Goal: Task Accomplishment & Management: Manage account settings

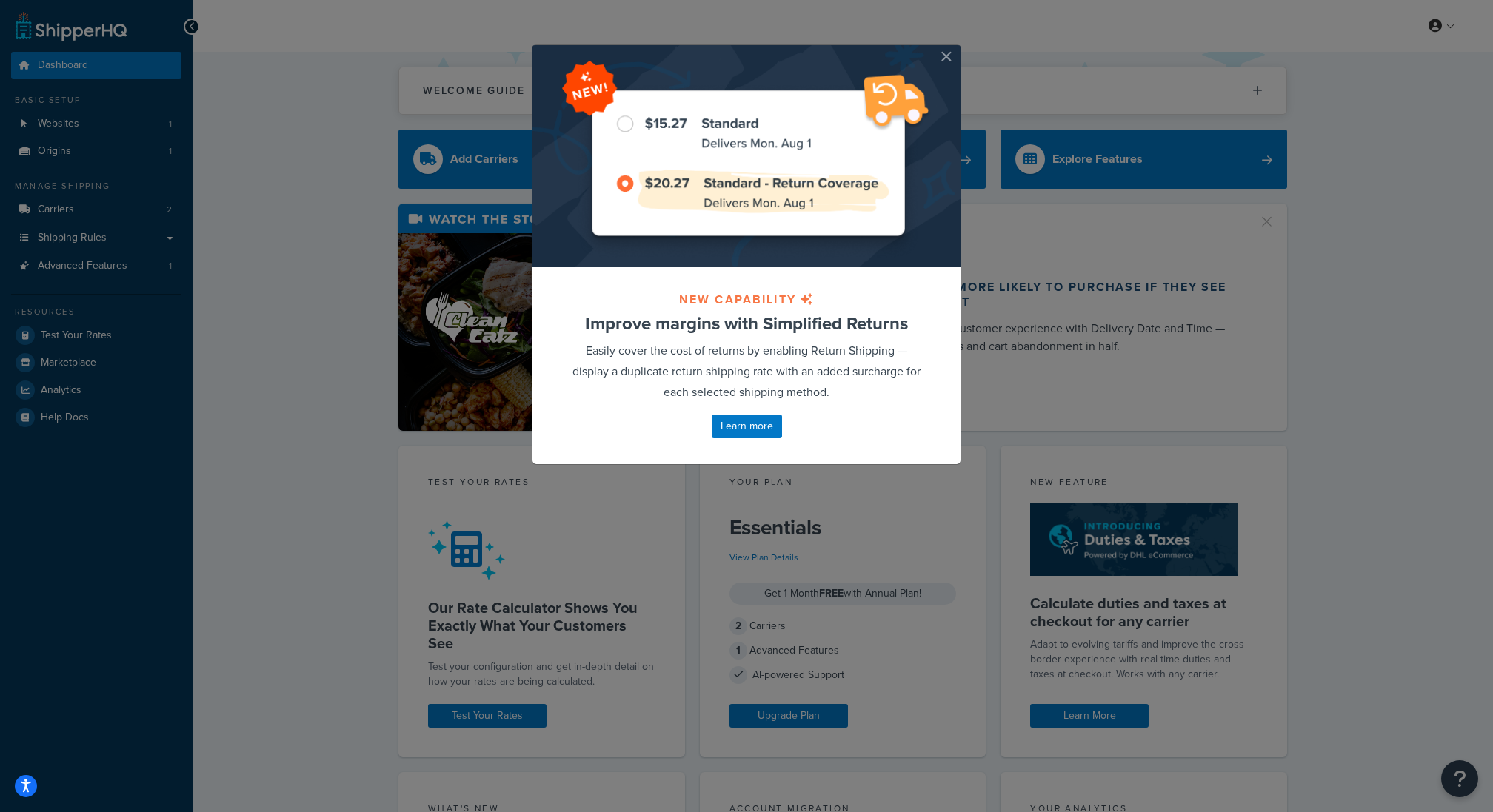
click at [957, 49] on button "button" at bounding box center [959, 47] width 4 height 4
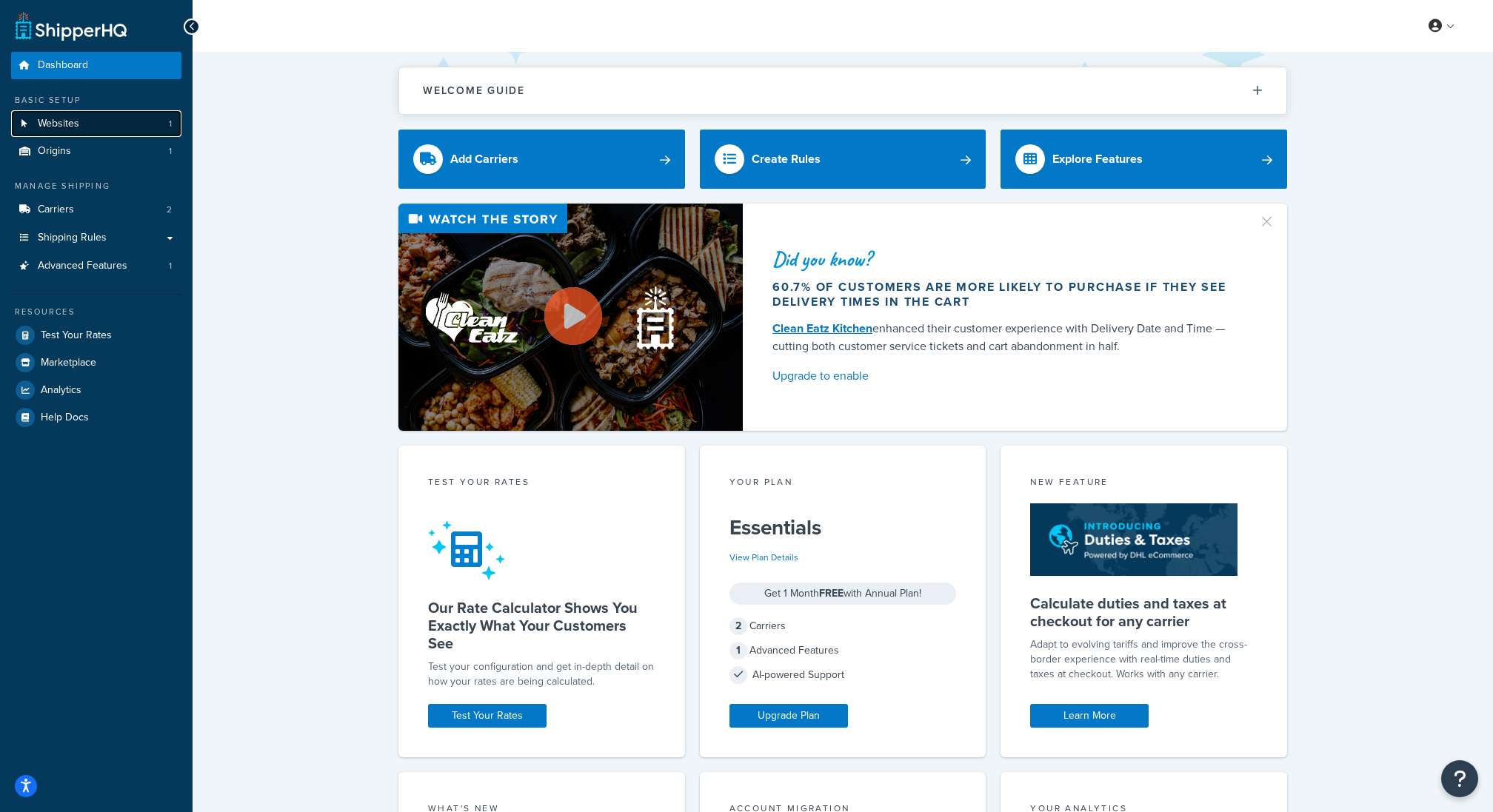
click at [125, 118] on link "Websites 1" at bounding box center [96, 124] width 171 height 28
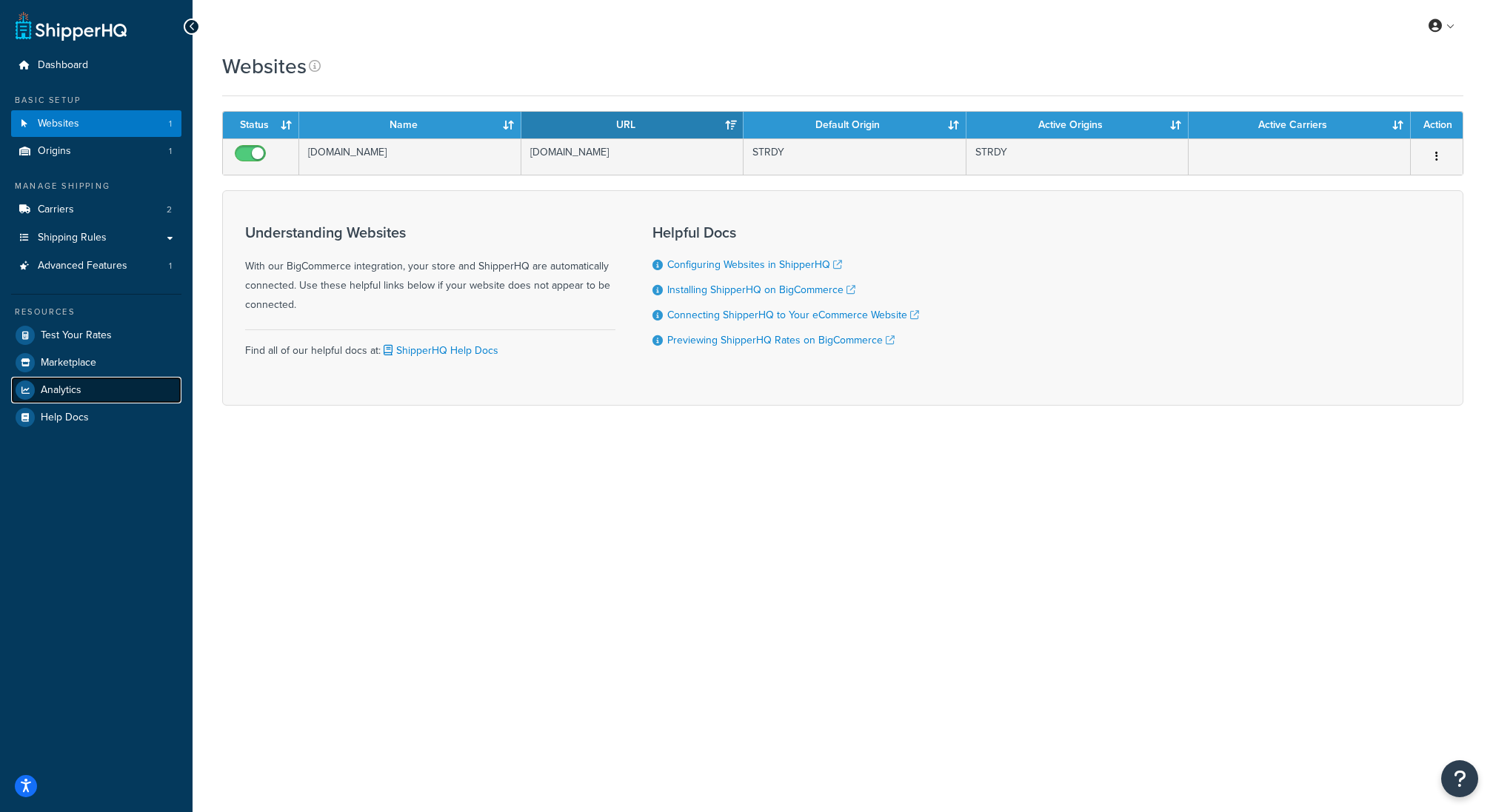
click at [101, 396] on link "Analytics" at bounding box center [96, 390] width 171 height 27
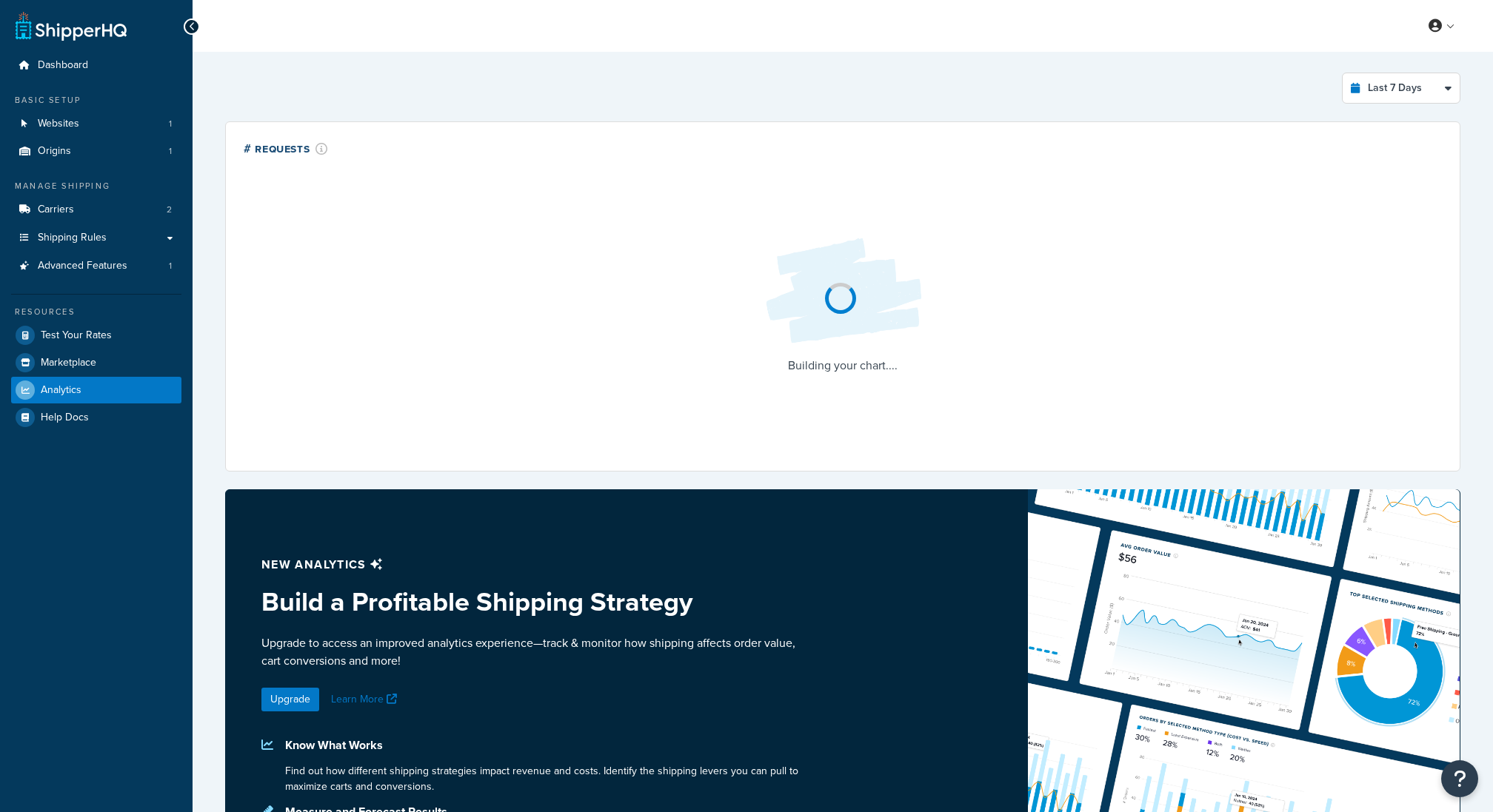
select select "last_7_days"
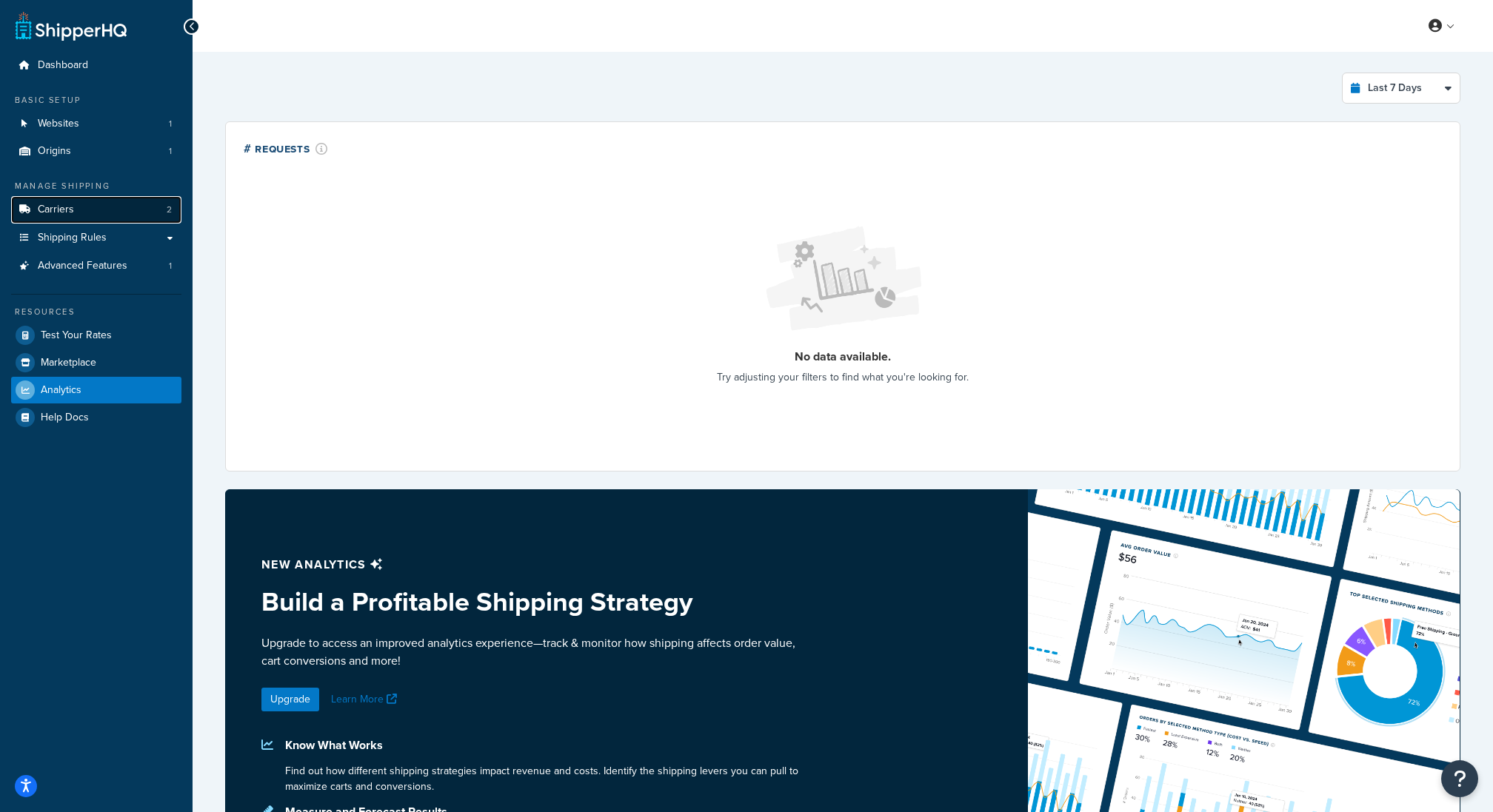
click at [125, 198] on link "Carriers 2" at bounding box center [96, 210] width 171 height 28
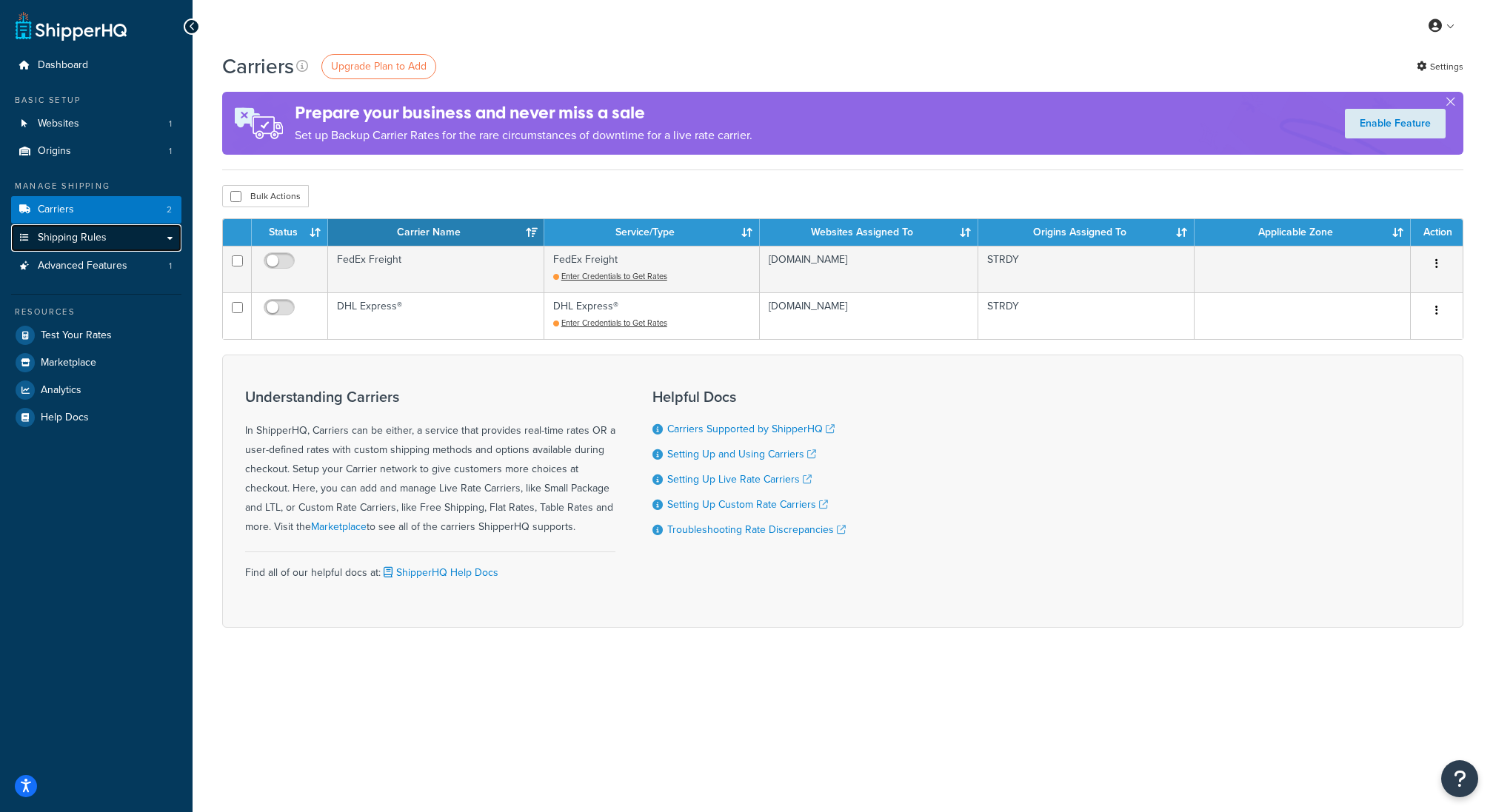
click at [112, 231] on link "Shipping Rules" at bounding box center [96, 237] width 171 height 28
click at [112, 236] on link "Shipping Rules" at bounding box center [96, 237] width 171 height 28
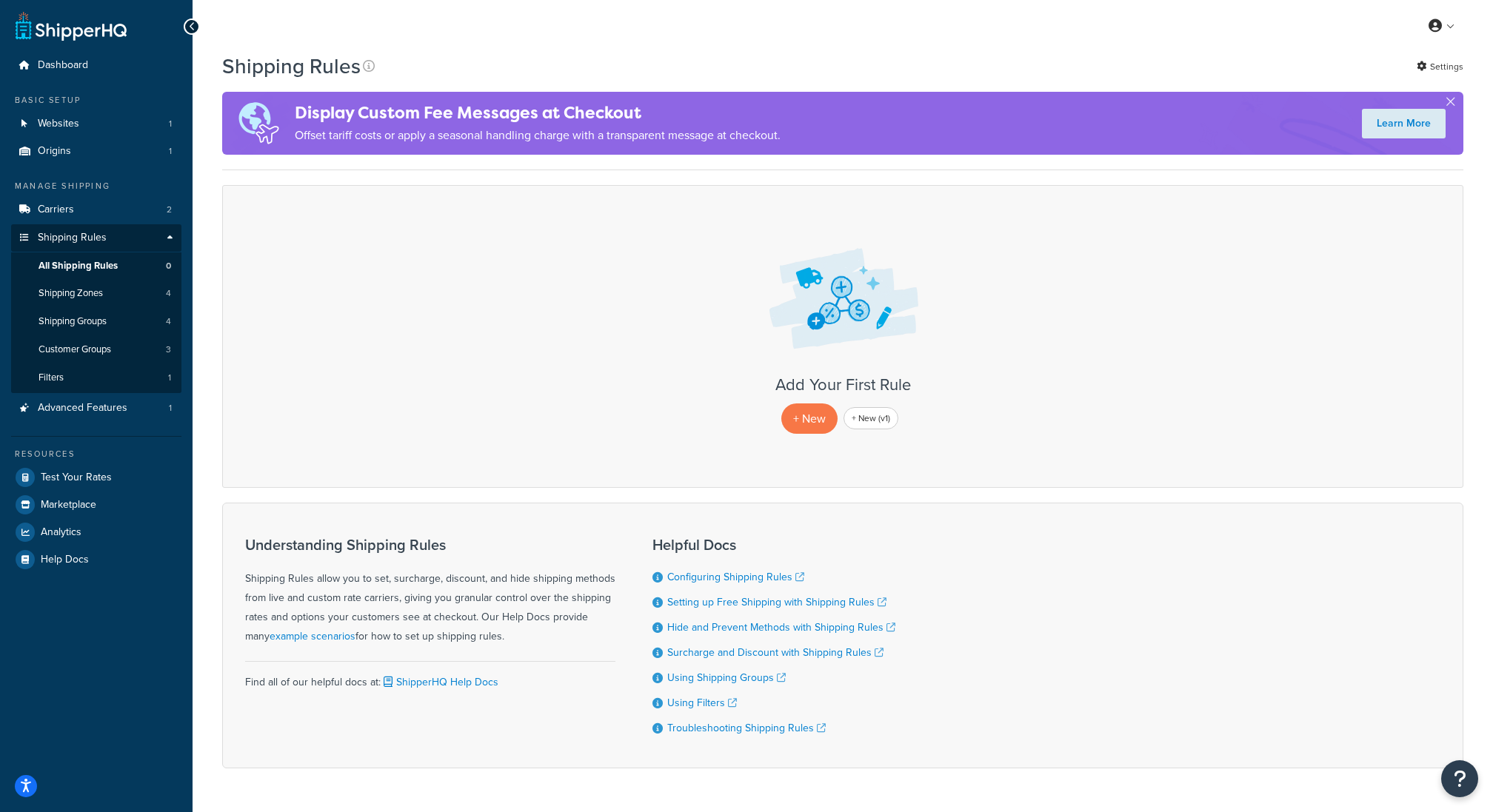
click at [84, 431] on ul "Manage Shipping Carriers 2 Shipping Rules Shipping Rules All Shipping Rules 0 S…" at bounding box center [96, 376] width 171 height 393
click at [88, 412] on span "Advanced Features" at bounding box center [83, 408] width 90 height 12
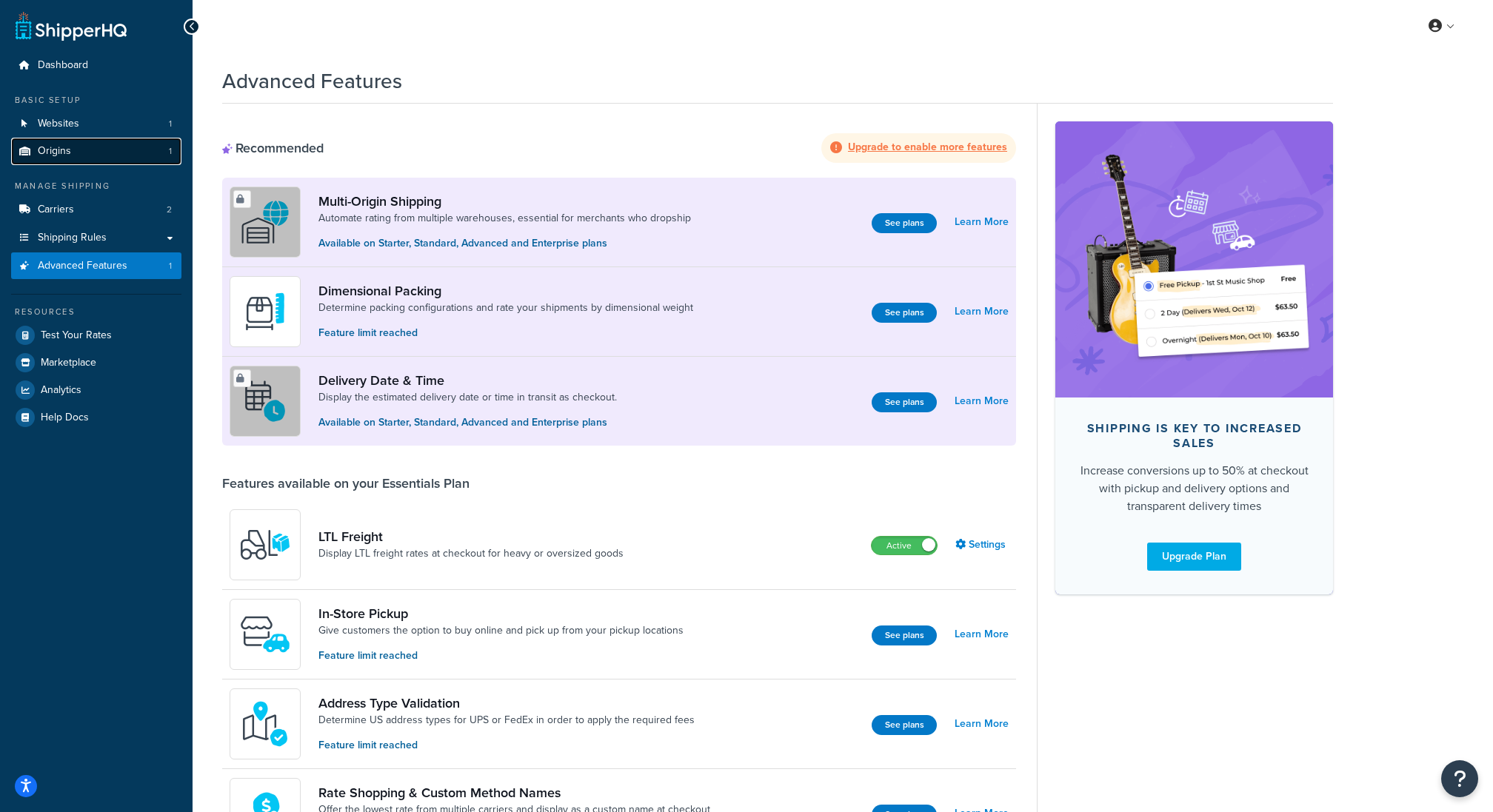
click at [114, 154] on link "Origins 1" at bounding box center [96, 151] width 171 height 28
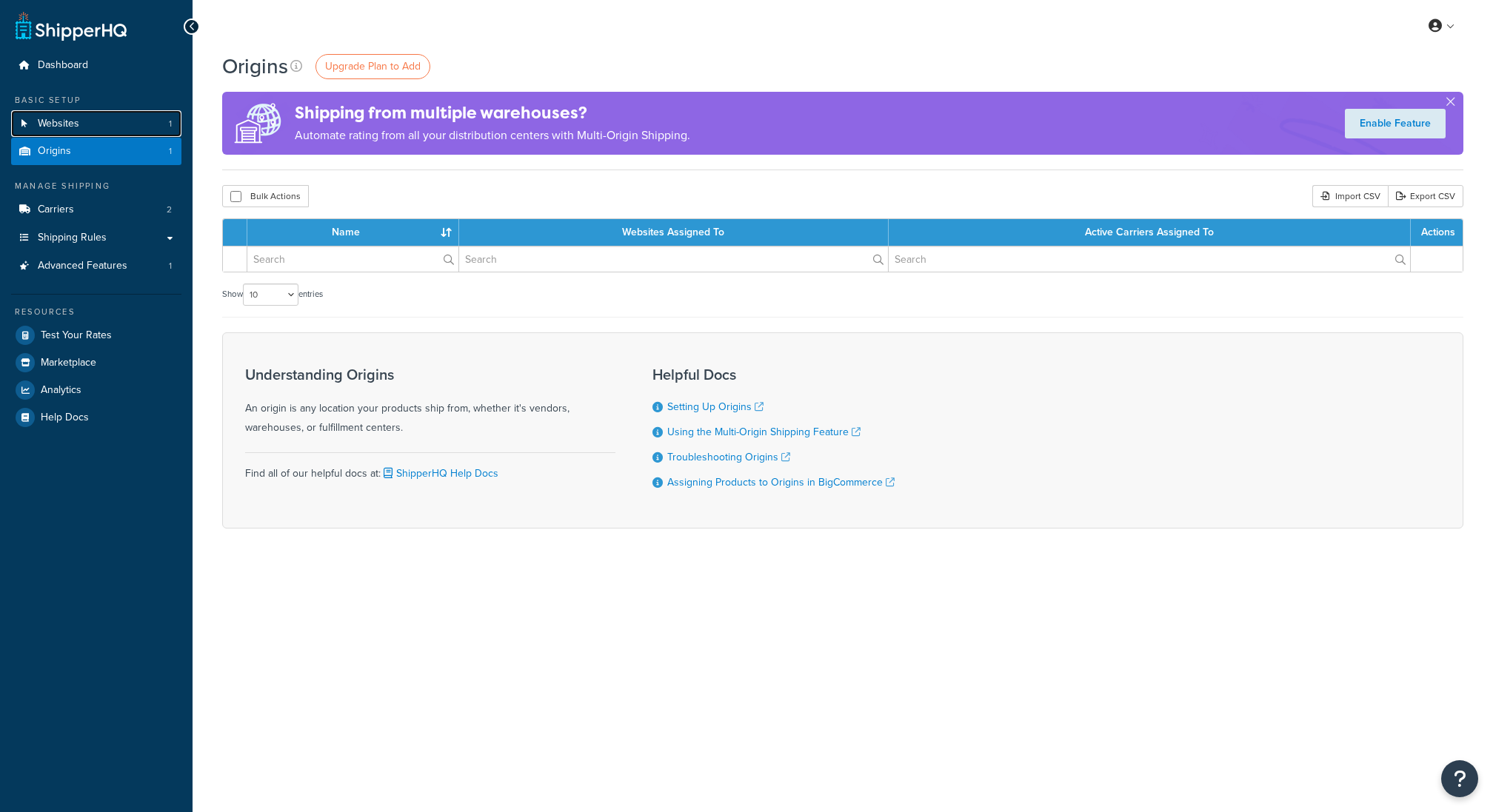
click at [123, 126] on link "Websites 1" at bounding box center [96, 124] width 171 height 28
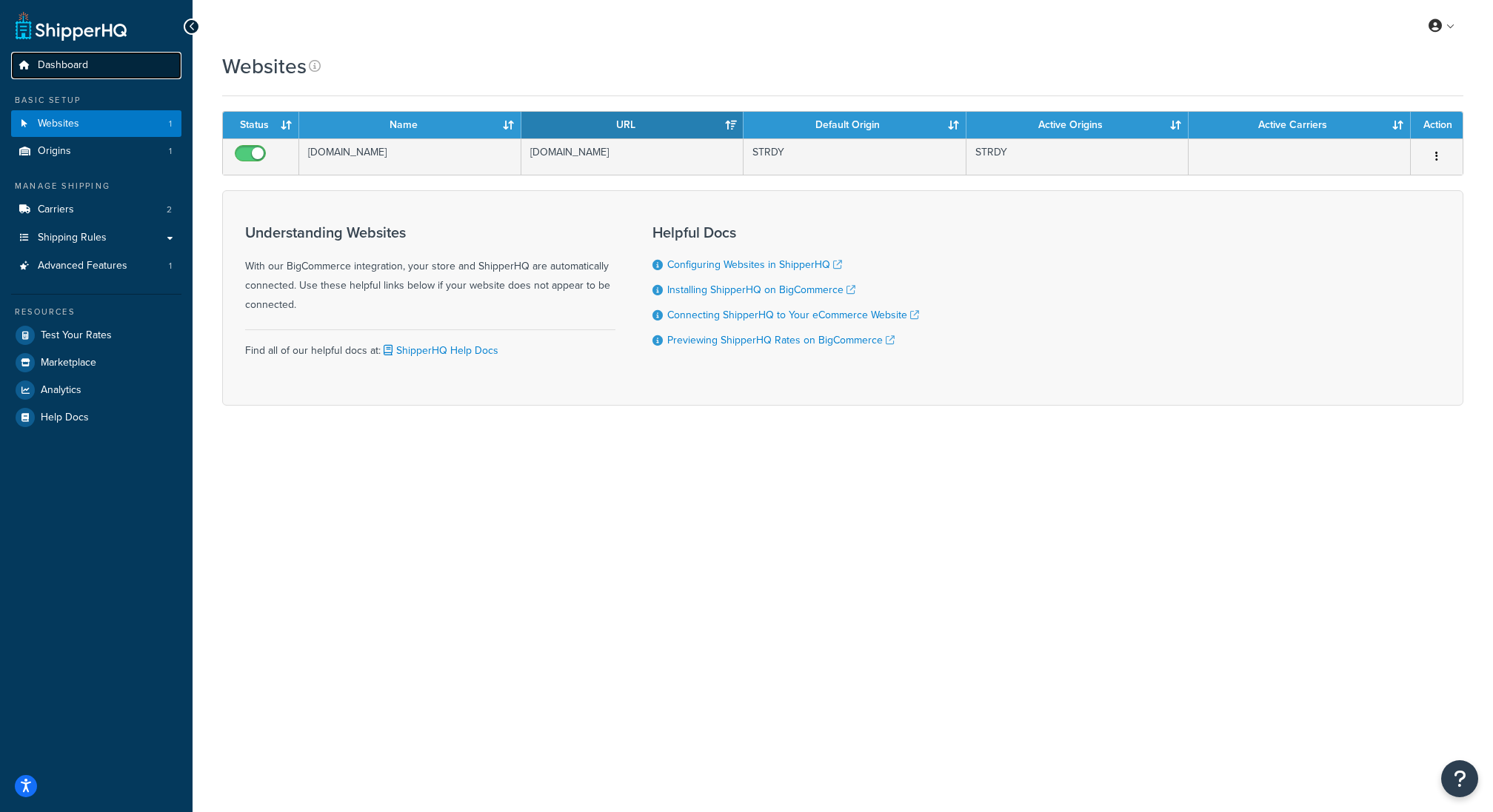
click at [115, 70] on link "Dashboard" at bounding box center [96, 65] width 171 height 28
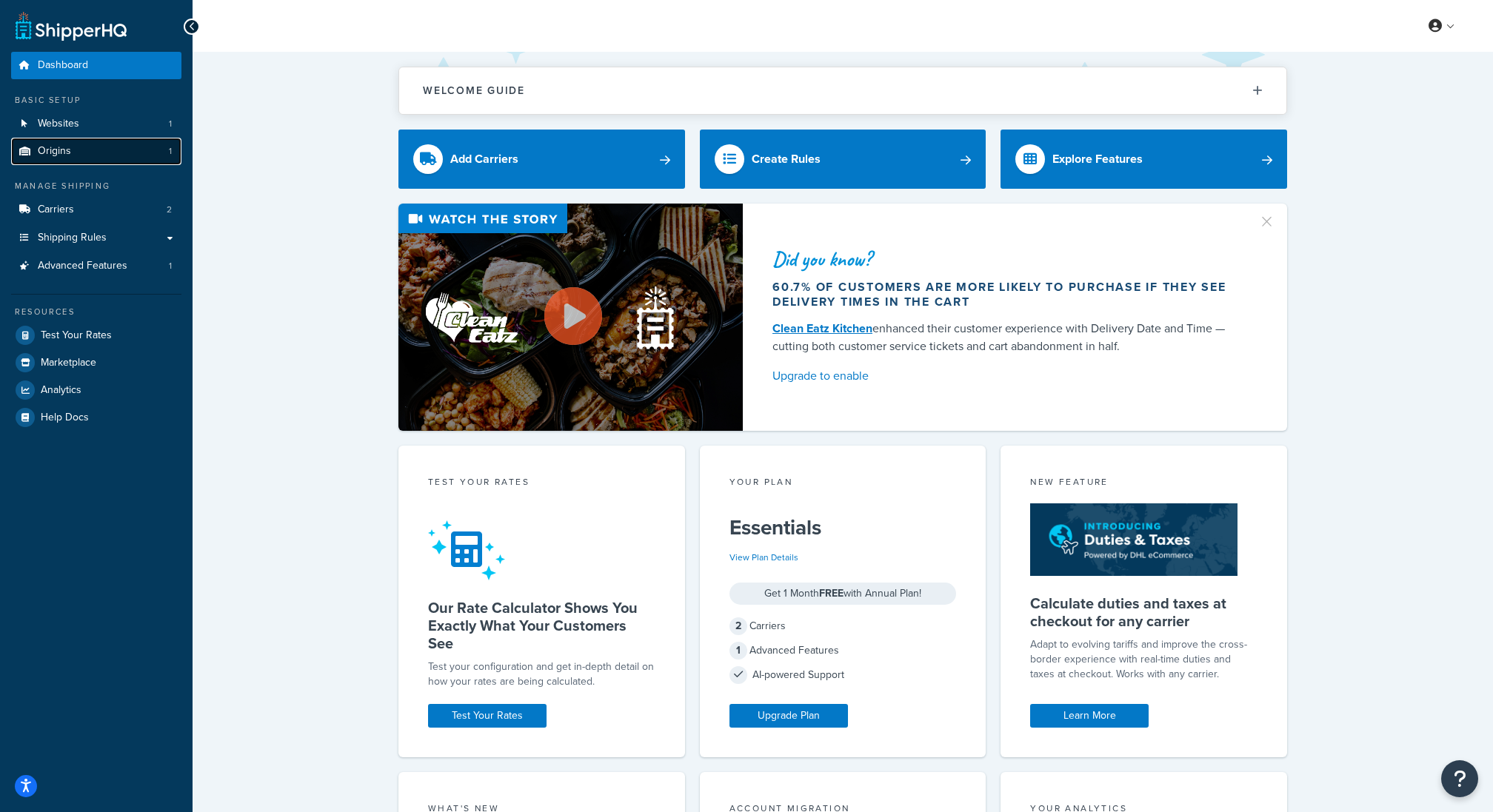
click at [111, 147] on link "Origins 1" at bounding box center [96, 151] width 171 height 28
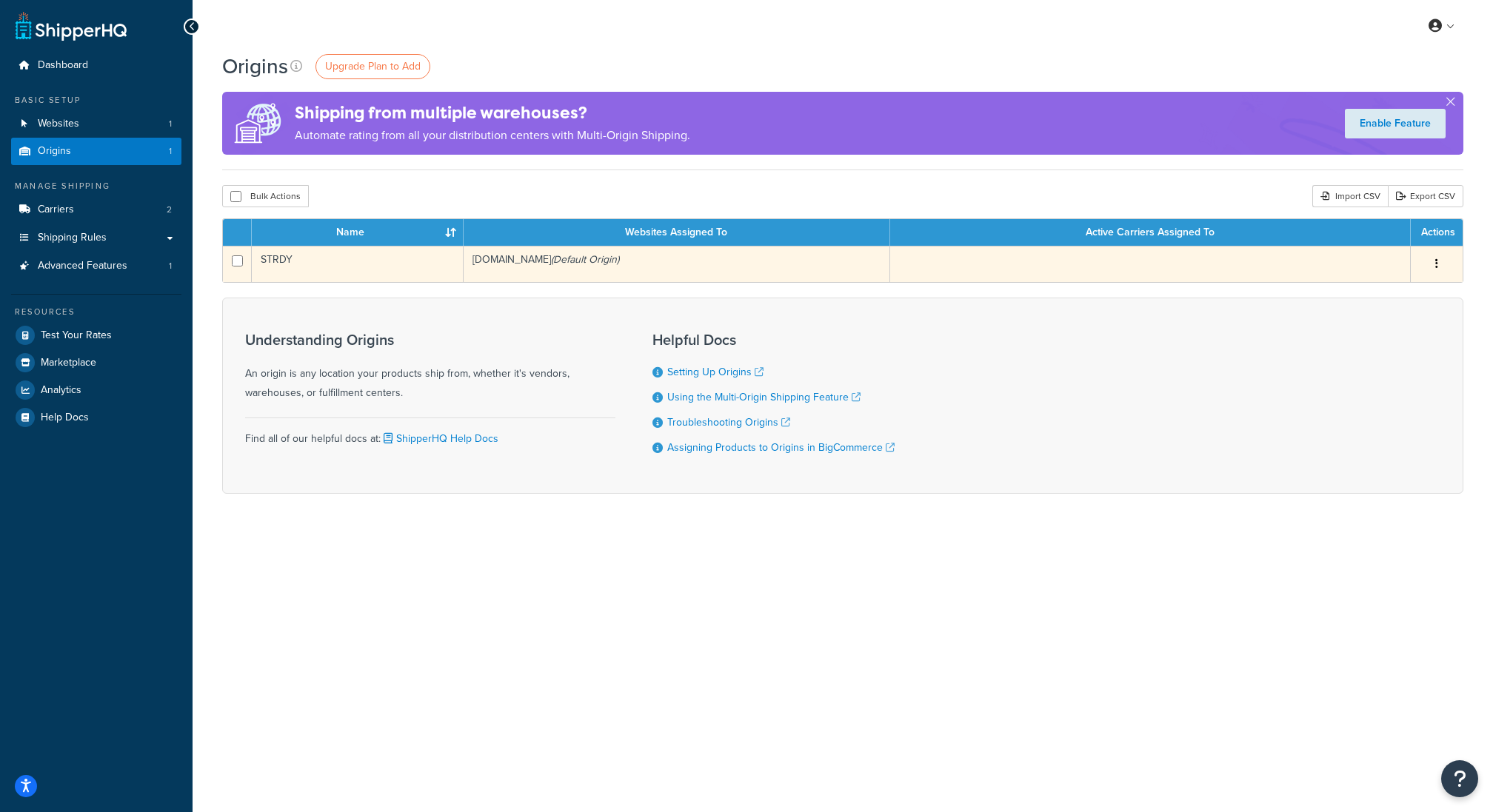
click at [1428, 257] on button "button" at bounding box center [1437, 264] width 21 height 24
click at [1388, 294] on link "Edit" at bounding box center [1387, 293] width 117 height 30
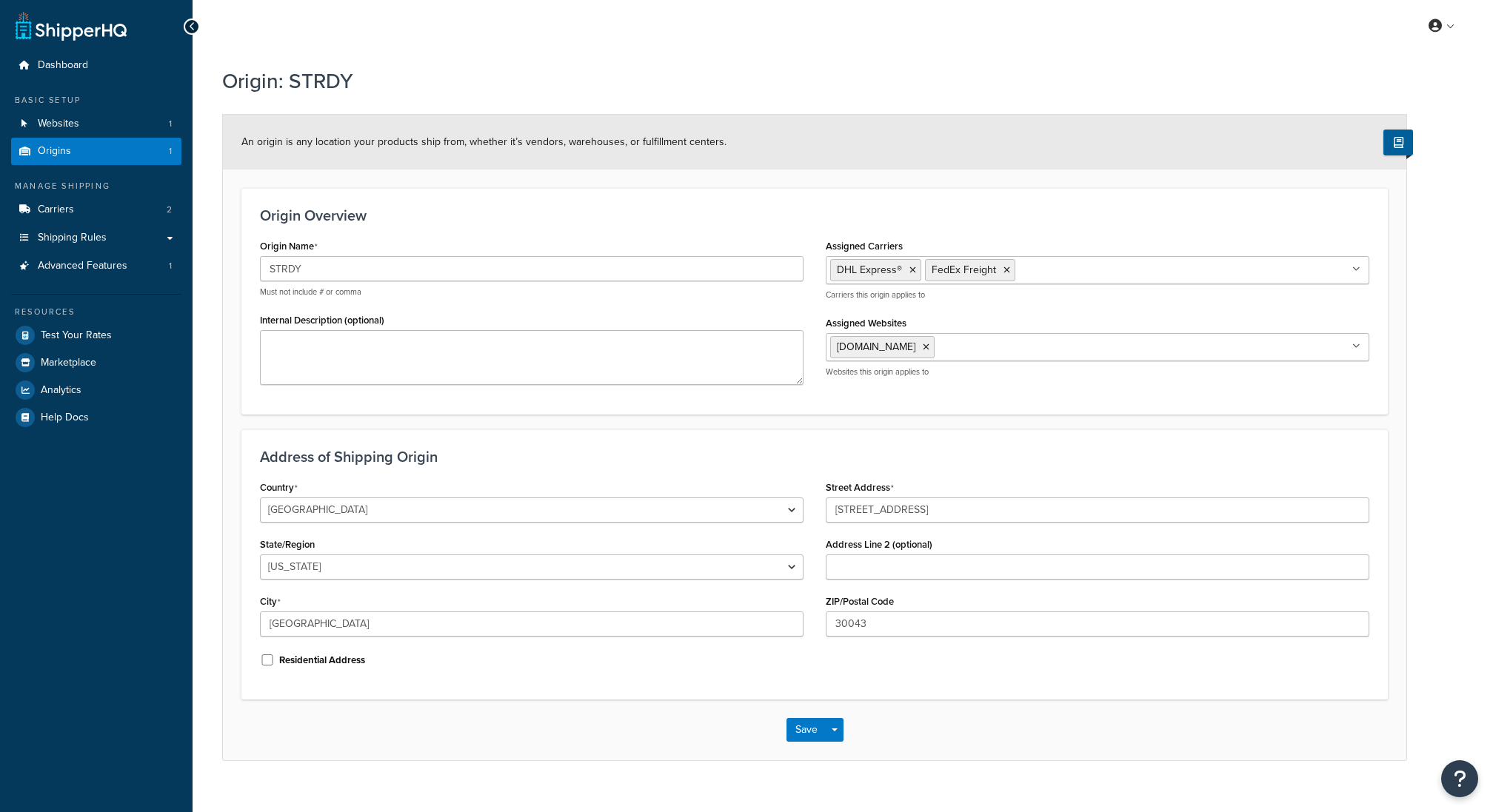
select select "10"
click at [922, 509] on input "[STREET_ADDRESS]" at bounding box center [1097, 510] width 543 height 25
